Goal: Task Accomplishment & Management: Complete application form

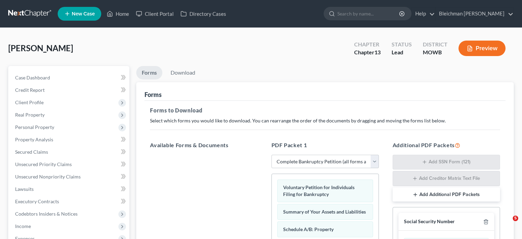
select select "0"
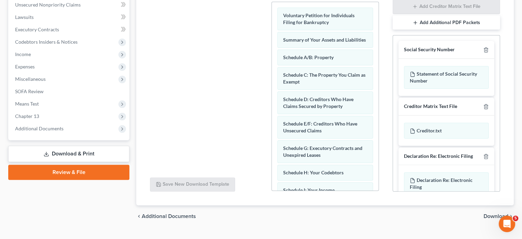
click at [58, 171] on link "Review & File" at bounding box center [68, 171] width 121 height 15
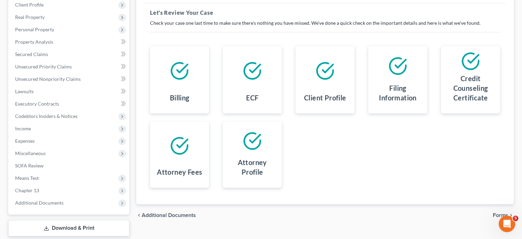
scroll to position [137, 0]
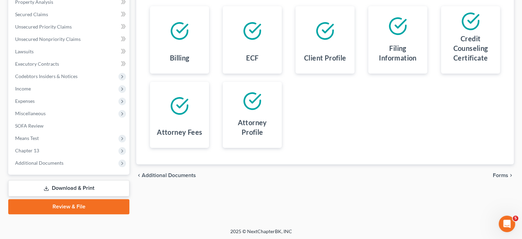
click at [498, 174] on span "Forms" at bounding box center [500, 174] width 15 height 5
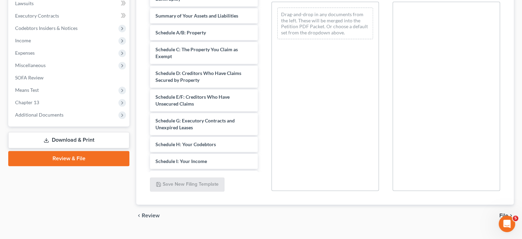
scroll to position [198, 0]
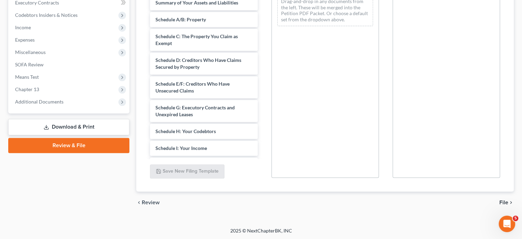
click at [502, 200] on span "File" at bounding box center [503, 201] width 9 height 5
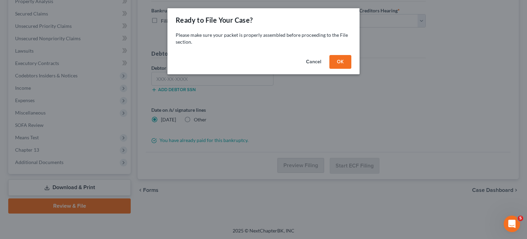
click at [314, 60] on button "Cancel" at bounding box center [314, 62] width 26 height 14
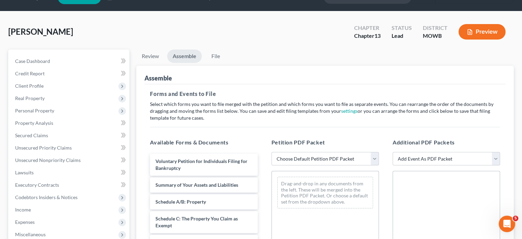
scroll to position [0, 0]
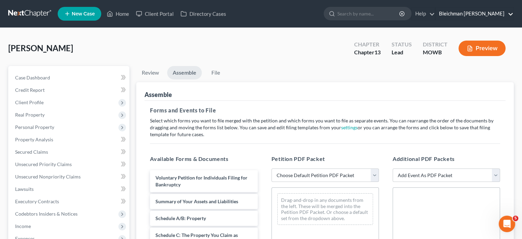
click at [471, 15] on link "Bleichman [PERSON_NAME]" at bounding box center [475, 14] width 78 height 12
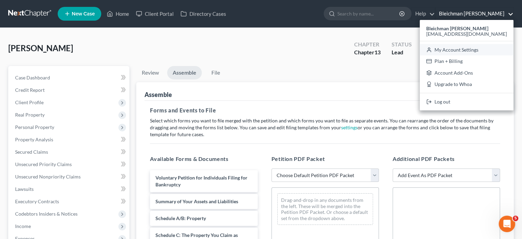
click at [472, 49] on link "My Account Settings" at bounding box center [467, 50] width 94 height 12
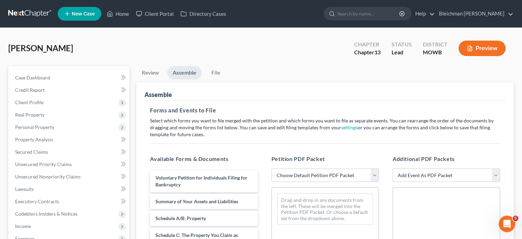
select select "24"
select select "33"
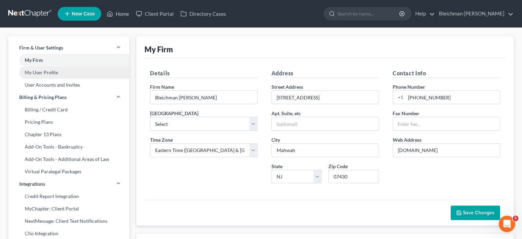
click at [32, 71] on link "My User Profile" at bounding box center [68, 72] width 121 height 12
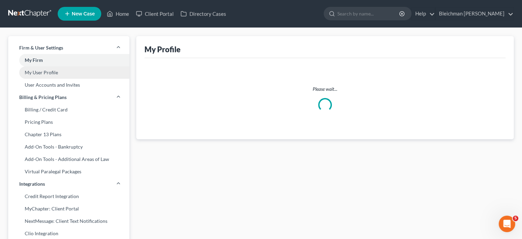
select select "35"
select select "55"
select select "attorney"
select select "0"
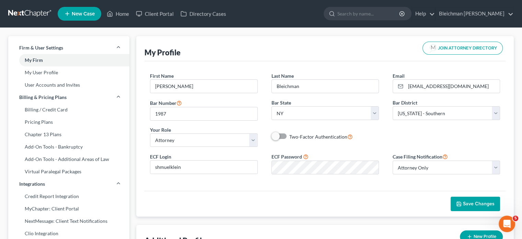
click at [467, 203] on span "Save Changes" at bounding box center [479, 203] width 32 height 6
select select "51"
select select "24"
select select "33"
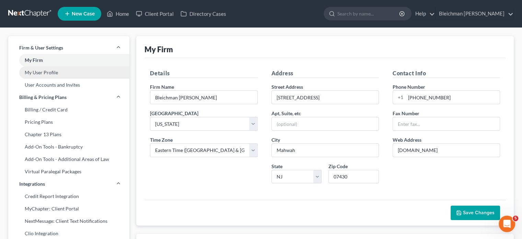
click at [55, 73] on link "My User Profile" at bounding box center [68, 72] width 121 height 12
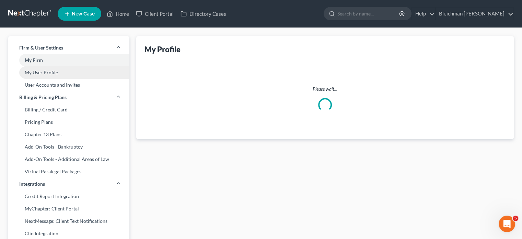
select select "35"
select select "55"
select select "attorney"
select select "0"
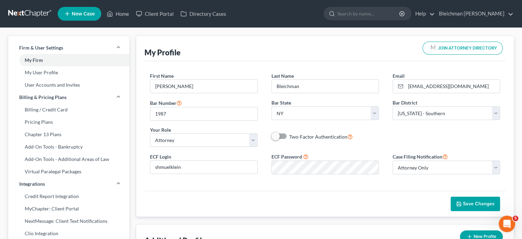
click at [466, 198] on button "Save Changes" at bounding box center [475, 203] width 49 height 14
click at [119, 11] on link "Home" at bounding box center [117, 14] width 29 height 12
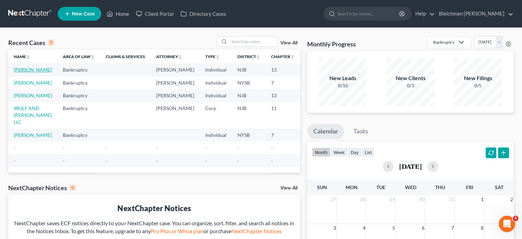
click at [21, 69] on link "[PERSON_NAME]" at bounding box center [33, 70] width 38 height 6
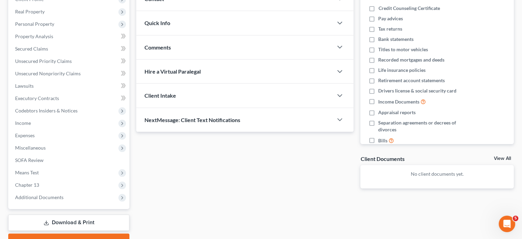
scroll to position [138, 0]
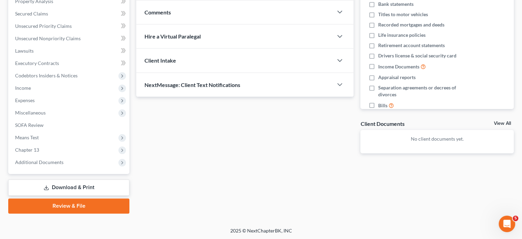
drag, startPoint x: 79, startPoint y: 208, endPoint x: 88, endPoint y: 208, distance: 8.9
click at [79, 208] on link "Review & File" at bounding box center [68, 205] width 121 height 15
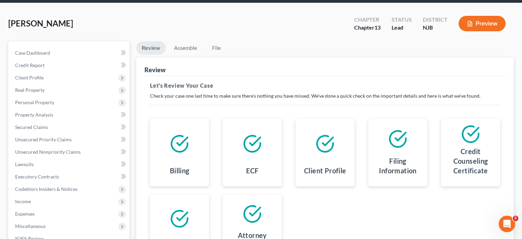
scroll to position [137, 0]
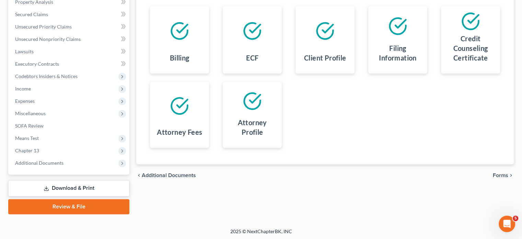
click at [501, 173] on span "Forms" at bounding box center [500, 174] width 15 height 5
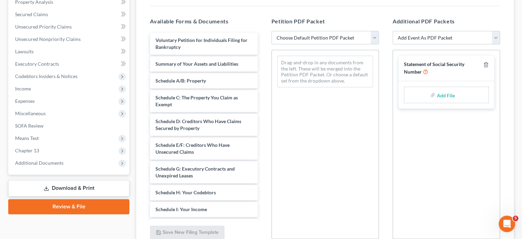
click at [406, 37] on select "Add Event As PDF Packet Amended Attorney Compensation Statement Amended List of…" at bounding box center [446, 38] width 107 height 14
select select "6"
click at [393, 31] on select "Add Event As PDF Packet Amended Attorney Compensation Statement Amended List of…" at bounding box center [446, 38] width 107 height 14
select select
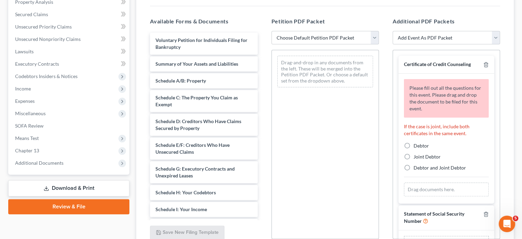
click at [414, 144] on label "Debtor" at bounding box center [421, 145] width 15 height 7
click at [416, 144] on input "Debtor" at bounding box center [418, 144] width 4 height 4
radio input "true"
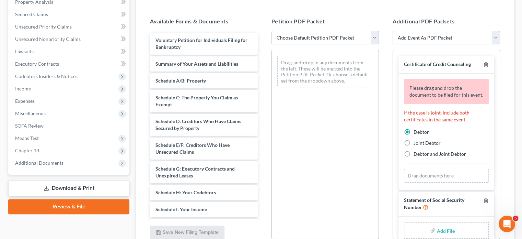
click at [418, 180] on div "Drag documents here." at bounding box center [446, 176] width 85 height 14
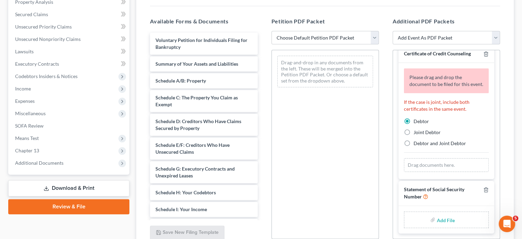
click at [429, 167] on div "Drag documents here." at bounding box center [446, 165] width 85 height 14
drag, startPoint x: 409, startPoint y: 163, endPoint x: 331, endPoint y: 188, distance: 81.7
click at [332, 189] on div "Drag-and-drop in any documents from the left. These will be merged into the Pet…" at bounding box center [324, 144] width 107 height 189
click at [466, 165] on div "Drag documents here." at bounding box center [446, 165] width 85 height 14
drag, startPoint x: 447, startPoint y: 162, endPoint x: 457, endPoint y: 166, distance: 10.6
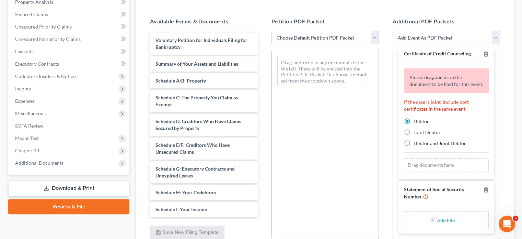
click at [457, 166] on div "Drag documents here." at bounding box center [446, 165] width 85 height 14
click at [425, 162] on div "Drag documents here." at bounding box center [446, 165] width 85 height 14
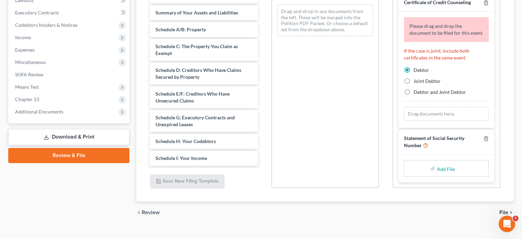
scroll to position [198, 0]
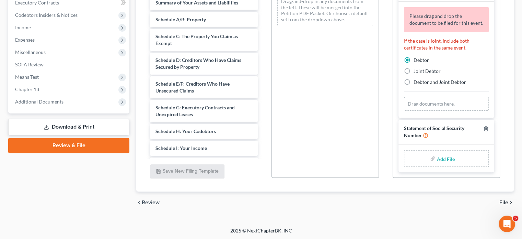
drag, startPoint x: 501, startPoint y: 202, endPoint x: 498, endPoint y: 199, distance: 4.4
click at [501, 202] on span "File" at bounding box center [503, 201] width 9 height 5
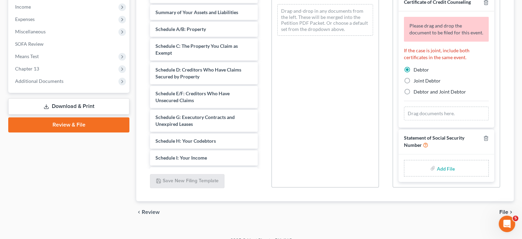
scroll to position [229, 0]
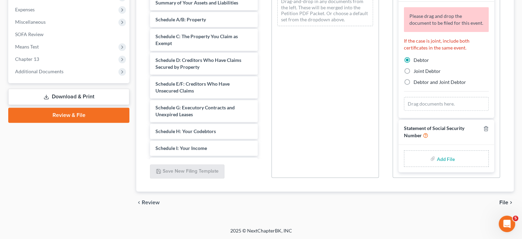
click at [501, 201] on span "File" at bounding box center [503, 201] width 9 height 5
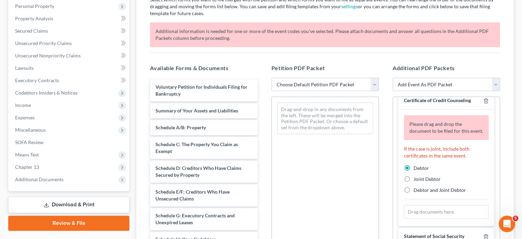
scroll to position [160, 0]
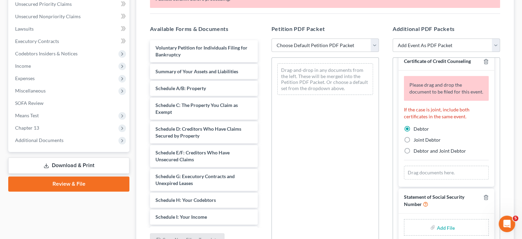
click at [425, 171] on div "Drag documents here." at bounding box center [446, 172] width 85 height 14
click at [428, 171] on div "Drag documents here." at bounding box center [446, 172] width 85 height 14
click at [419, 173] on div "Drag documents here." at bounding box center [446, 172] width 85 height 14
click at [418, 172] on div "Drag documents here." at bounding box center [446, 172] width 85 height 14
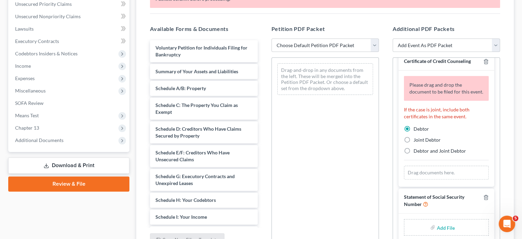
click at [456, 169] on div "Drag documents here." at bounding box center [446, 172] width 85 height 14
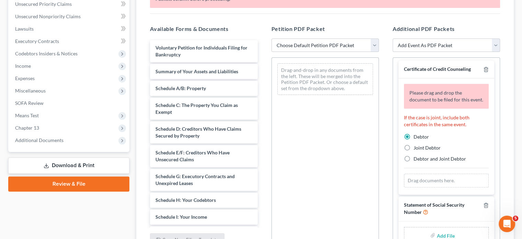
scroll to position [0, 0]
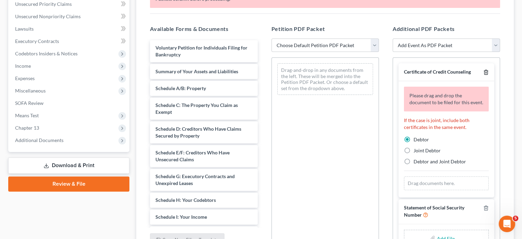
click at [483, 71] on icon "button" at bounding box center [485, 71] width 5 height 5
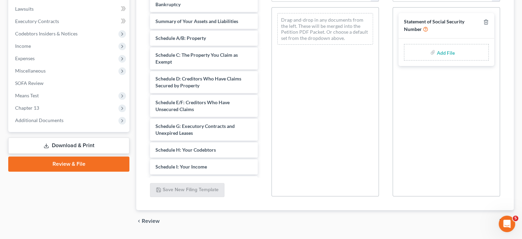
scroll to position [198, 0]
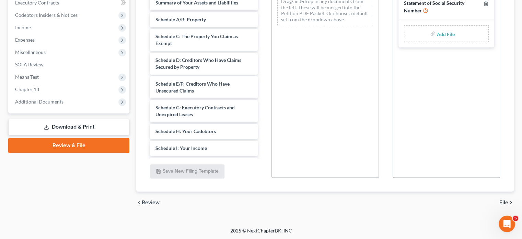
click at [502, 199] on span "File" at bounding box center [503, 201] width 9 height 5
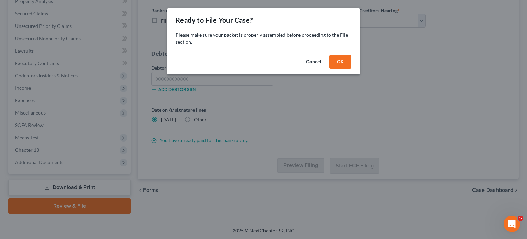
click at [345, 62] on button "OK" at bounding box center [341, 62] width 22 height 14
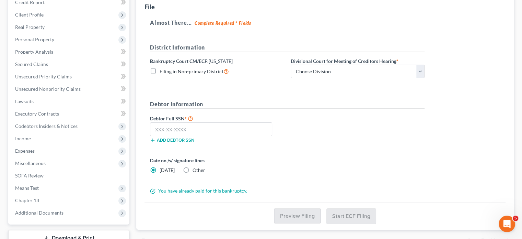
scroll to position [35, 0]
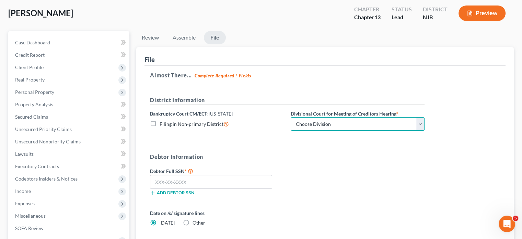
click at [303, 124] on select "Choose Division [GEOGRAPHIC_DATA] [GEOGRAPHIC_DATA]/[GEOGRAPHIC_DATA] [GEOGRAPH…" at bounding box center [358, 124] width 134 height 14
select select "2"
click at [291, 117] on select "Choose Division [GEOGRAPHIC_DATA] [GEOGRAPHIC_DATA]/[GEOGRAPHIC_DATA] [GEOGRAPH…" at bounding box center [358, 124] width 134 height 14
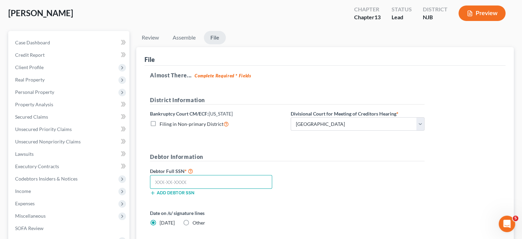
click at [201, 182] on input "text" at bounding box center [211, 182] width 122 height 14
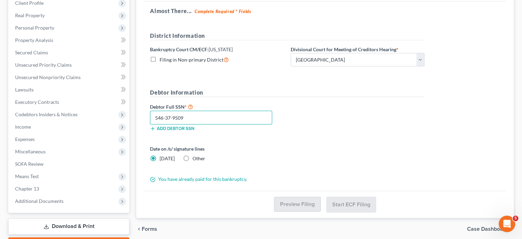
scroll to position [138, 0]
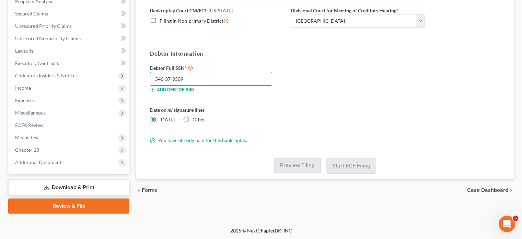
type input "546-37-9509"
click at [278, 70] on label "Debtor Full SSN *" at bounding box center [217, 67] width 141 height 8
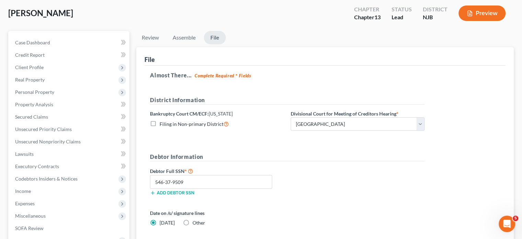
click at [257, 83] on div "Almost There... Complete Required * Fields District Information Bankruptcy Cour…" at bounding box center [325, 160] width 361 height 189
click at [244, 151] on form "District Information Bankruptcy Court CM/ECF: [US_STATE] Filing in Non-primary …" at bounding box center [287, 171] width 275 height 151
click at [204, 182] on input "546-37-9509" at bounding box center [211, 182] width 122 height 14
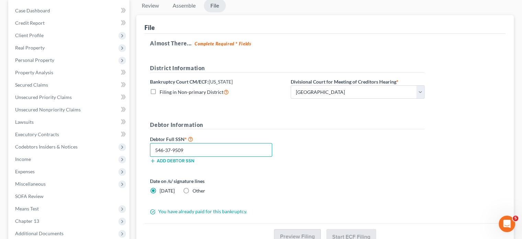
scroll to position [69, 0]
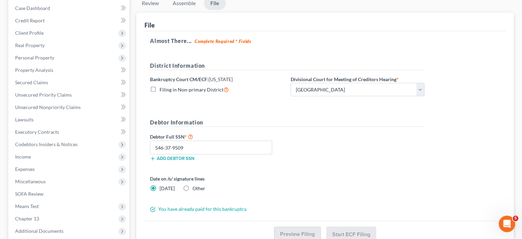
click at [265, 175] on label "Date on /s/ signature lines" at bounding box center [217, 178] width 134 height 7
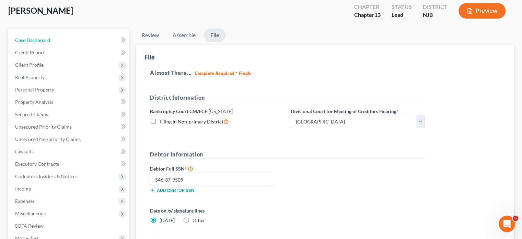
scroll to position [103, 0]
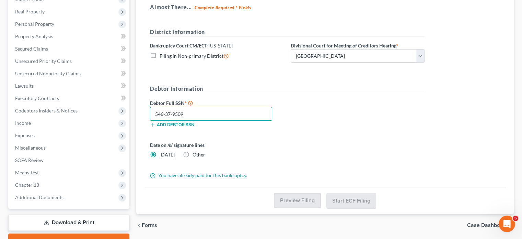
drag, startPoint x: 185, startPoint y: 113, endPoint x: 151, endPoint y: 112, distance: 33.6
click at [151, 112] on input "546-37-9509" at bounding box center [211, 114] width 122 height 14
paste input "546-37-9509"
type input "546-37-9509"
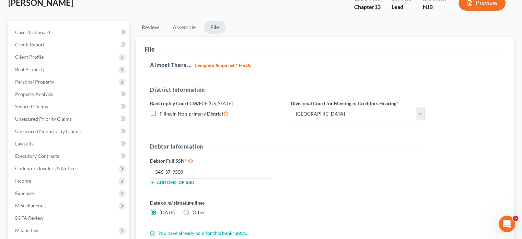
scroll to position [0, 0]
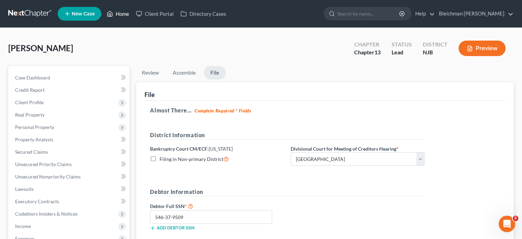
click at [123, 12] on link "Home" at bounding box center [117, 14] width 29 height 12
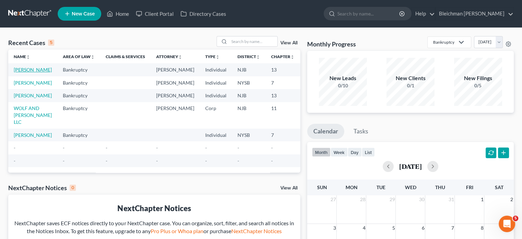
click at [21, 70] on link "[PERSON_NAME]" at bounding box center [33, 70] width 38 height 6
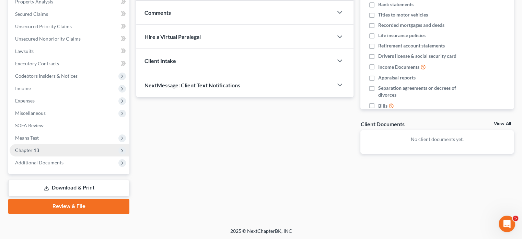
scroll to position [138, 0]
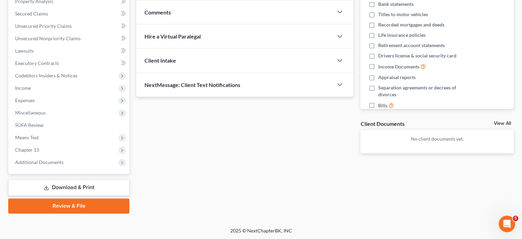
click at [72, 206] on link "Review & File" at bounding box center [68, 205] width 121 height 15
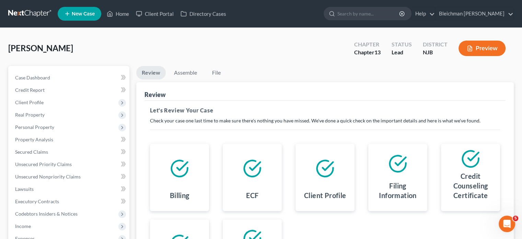
scroll to position [103, 0]
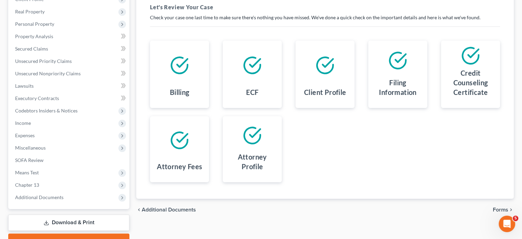
click at [500, 210] on span "Forms" at bounding box center [500, 209] width 15 height 5
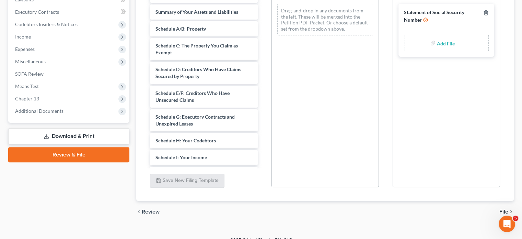
scroll to position [198, 0]
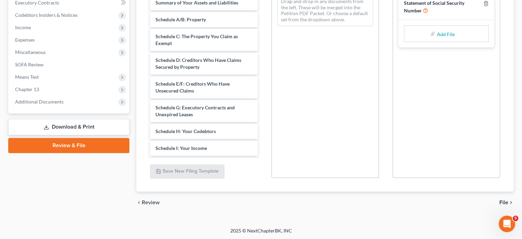
click at [503, 200] on span "File" at bounding box center [503, 201] width 9 height 5
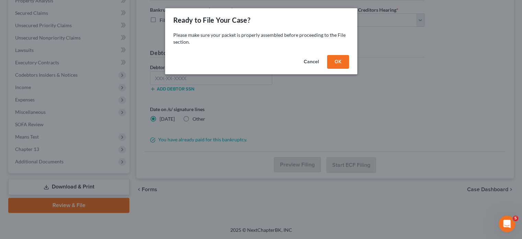
scroll to position [138, 0]
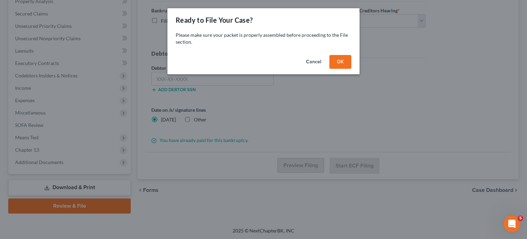
click at [344, 59] on button "OK" at bounding box center [341, 62] width 22 height 14
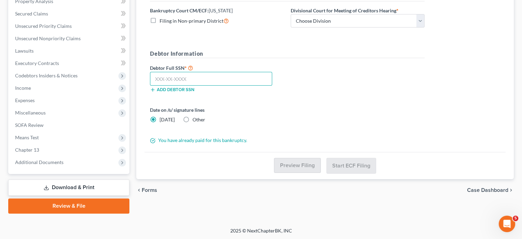
click at [232, 78] on input "text" at bounding box center [211, 79] width 122 height 14
paste input "546-37-9509"
type input "546-37-9509"
click at [297, 20] on select "Choose Division [GEOGRAPHIC_DATA] [GEOGRAPHIC_DATA]/[GEOGRAPHIC_DATA] [GEOGRAPH…" at bounding box center [358, 21] width 134 height 14
select select "2"
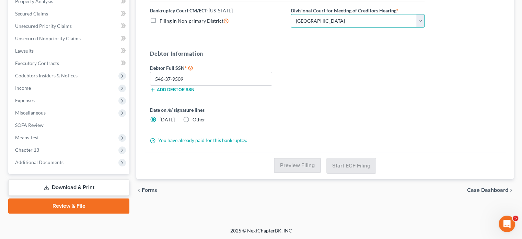
click at [291, 14] on select "Choose Division [GEOGRAPHIC_DATA] [GEOGRAPHIC_DATA]/[GEOGRAPHIC_DATA] [GEOGRAPH…" at bounding box center [358, 21] width 134 height 14
click at [316, 78] on div "Debtor Full SSN * 546-37-9509 Add debtor SSN" at bounding box center [287, 80] width 281 height 34
click at [483, 189] on span "Case Dashboard" at bounding box center [487, 189] width 41 height 5
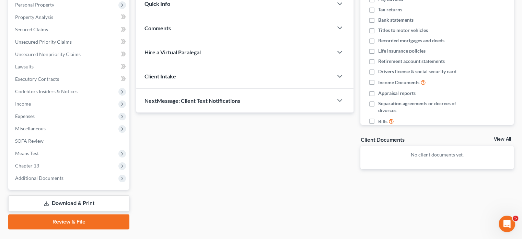
scroll to position [138, 0]
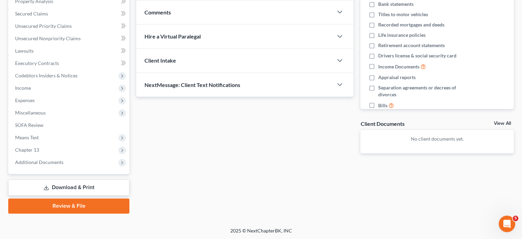
click at [67, 210] on link "Review & File" at bounding box center [68, 205] width 121 height 15
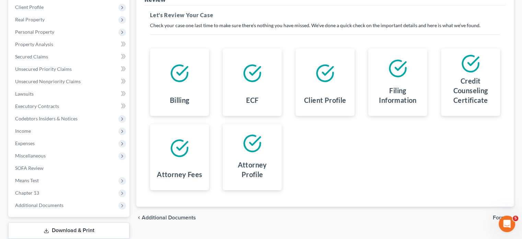
scroll to position [138, 0]
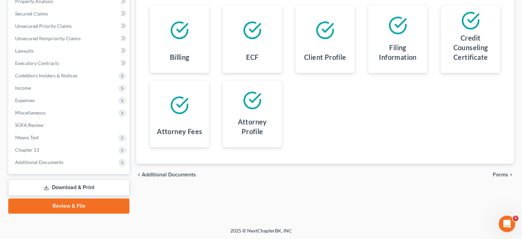
click at [496, 173] on span "Forms" at bounding box center [500, 174] width 15 height 5
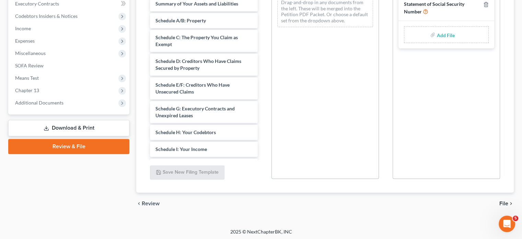
scroll to position [198, 0]
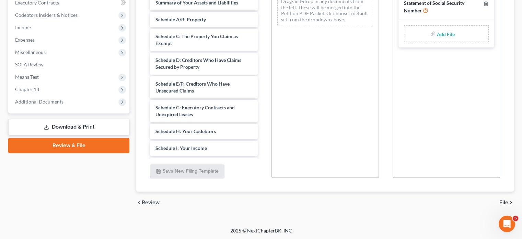
click at [502, 201] on span "File" at bounding box center [503, 201] width 9 height 5
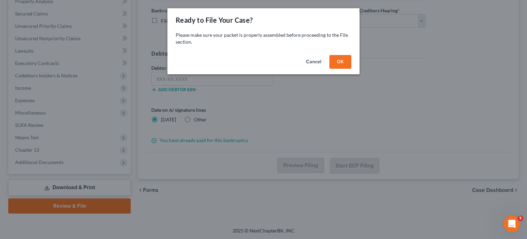
click at [342, 56] on button "OK" at bounding box center [341, 62] width 22 height 14
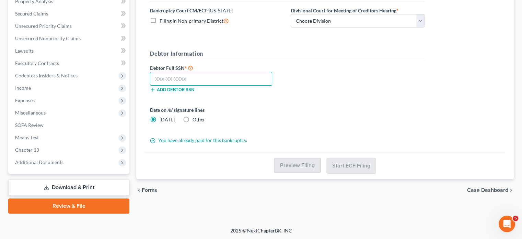
click at [195, 74] on input "text" at bounding box center [211, 79] width 122 height 14
click at [185, 89] on button "Add debtor SSN" at bounding box center [172, 89] width 44 height 5
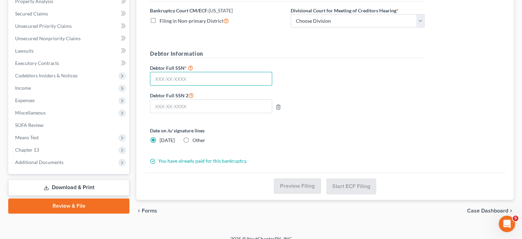
click at [189, 78] on input "text" at bounding box center [211, 79] width 122 height 14
click at [277, 106] on icon "button" at bounding box center [278, 106] width 5 height 5
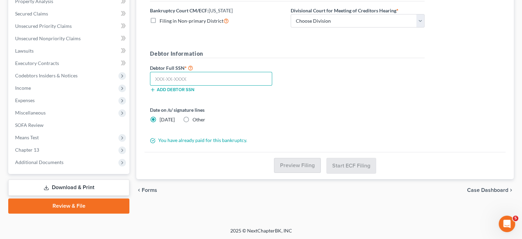
click at [201, 75] on input "text" at bounding box center [211, 79] width 122 height 14
paste input "546-37-9509"
type input "546-37-9509"
click at [314, 65] on div "Debtor Full SSN * 546-37-9509 Add debtor SSN" at bounding box center [287, 80] width 281 height 34
click at [322, 19] on select "Choose Division [GEOGRAPHIC_DATA] [GEOGRAPHIC_DATA]/[GEOGRAPHIC_DATA] [GEOGRAPH…" at bounding box center [358, 21] width 134 height 14
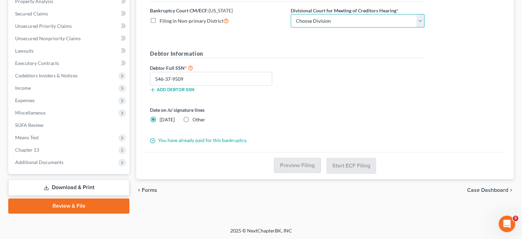
select select "2"
click at [291, 14] on select "Choose Division [GEOGRAPHIC_DATA] [GEOGRAPHIC_DATA]/[GEOGRAPHIC_DATA] [GEOGRAPH…" at bounding box center [358, 21] width 134 height 14
click at [299, 61] on div "Debtor Information Debtor Full SSN * 546-37-9509 Add debtor SSN" at bounding box center [287, 73] width 281 height 48
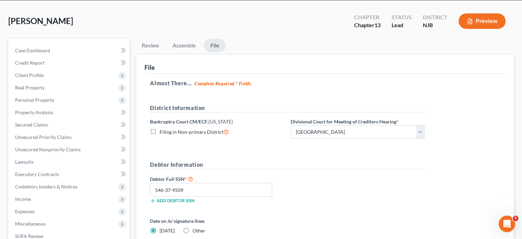
scroll to position [1, 0]
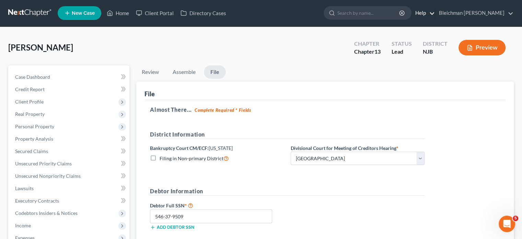
click at [435, 13] on link "Help" at bounding box center [423, 13] width 23 height 12
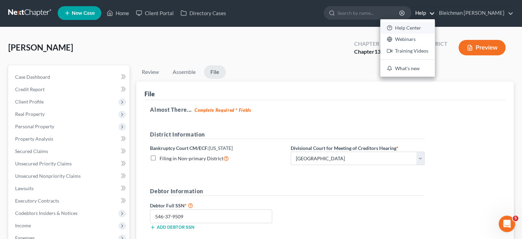
click at [435, 26] on link "Help Center" at bounding box center [407, 28] width 55 height 12
